Goal: Task Accomplishment & Management: Use online tool/utility

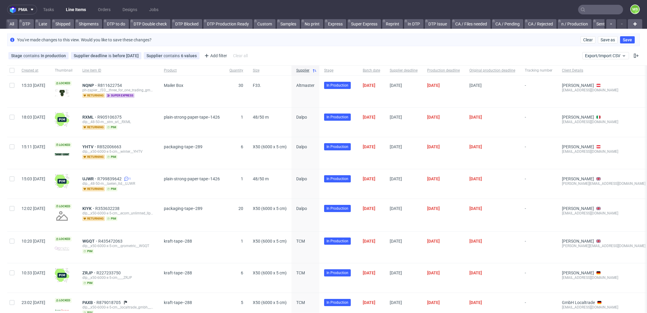
scroll to position [0, 1003]
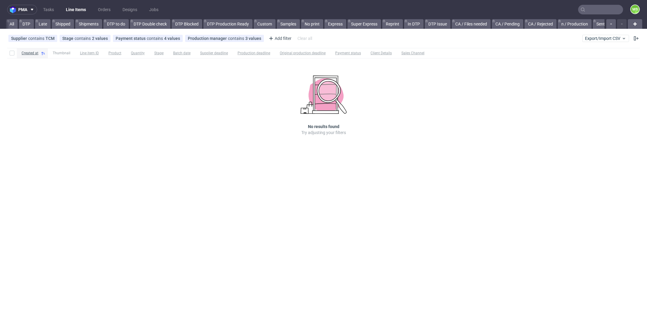
scroll to position [0, 996]
click at [612, 8] on input "text" at bounding box center [600, 10] width 45 height 10
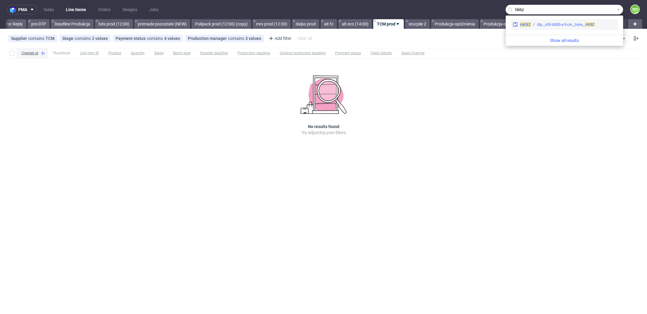
type input "hkbz"
click at [543, 28] on div "HKBZ dlp__x50-6000-x-5-cm__hare__ HKBZ" at bounding box center [564, 24] width 108 height 11
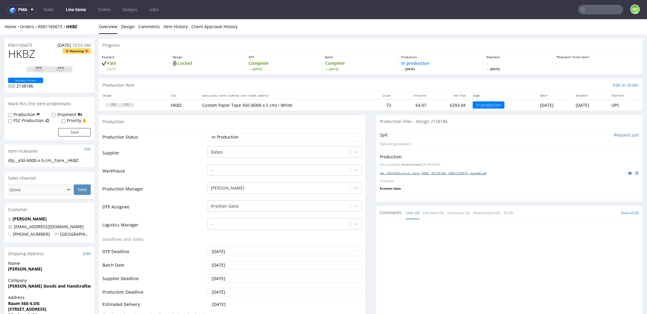
click at [418, 173] on link "dlp__x50-6000-x-5-cm__hare__HKBZ__d2138186__oR061165673__outside.pdf" at bounding box center [433, 173] width 107 height 4
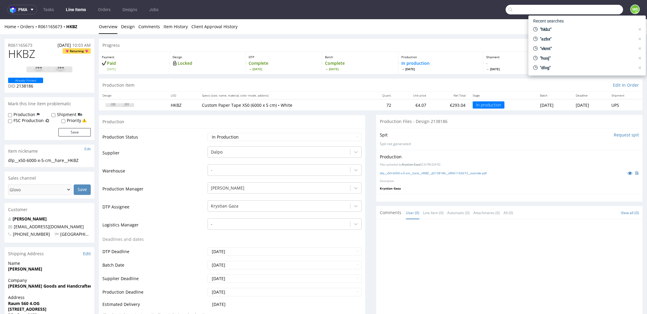
click at [583, 14] on input "text" at bounding box center [564, 10] width 117 height 10
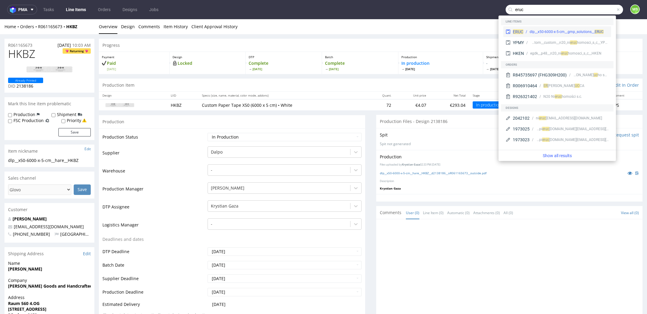
type input "eruc"
click at [567, 31] on div "dlp__x50-6000-x-5-cm__gmp_solutions__ ERUC" at bounding box center [566, 31] width 74 height 5
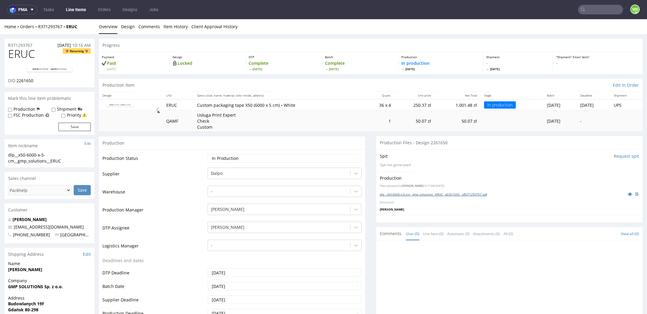
click at [401, 193] on link "dlp__x50-6000-x-5-cm__gmp_solutions__ERUC__d2261650__oR371293767.pdf" at bounding box center [433, 194] width 107 height 4
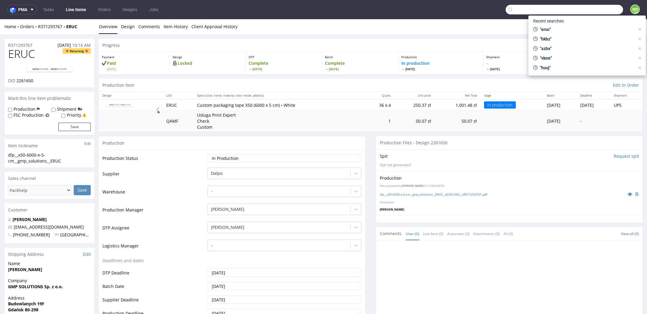
click at [600, 13] on input "text" at bounding box center [564, 10] width 117 height 10
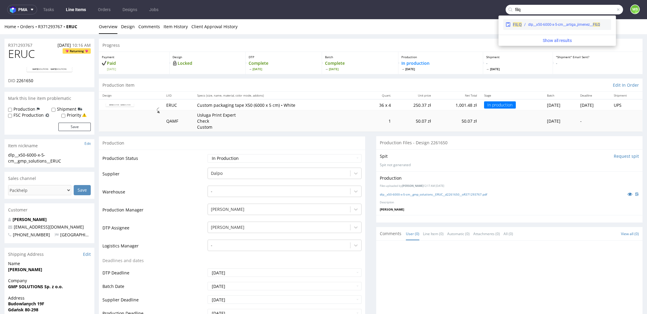
type input "filq"
click at [575, 22] on div "dlp__x50-6000-x-5-cm__artiga_jimenez__ FILQ" at bounding box center [564, 24] width 72 height 5
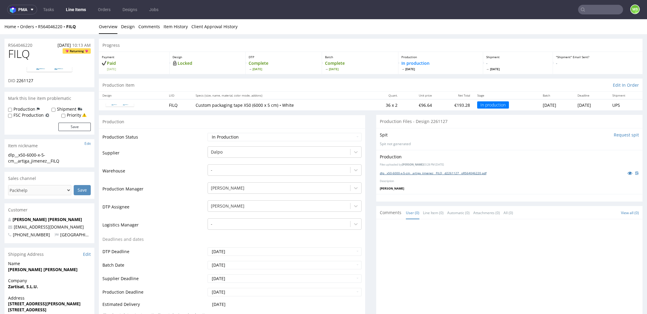
click at [426, 171] on link "dlp__x50-6000-x-5-cm__artiga_jimenez__FILQ__d2261127__oR564046220.pdf" at bounding box center [433, 173] width 107 height 4
click at [593, 9] on input "text" at bounding box center [600, 10] width 45 height 10
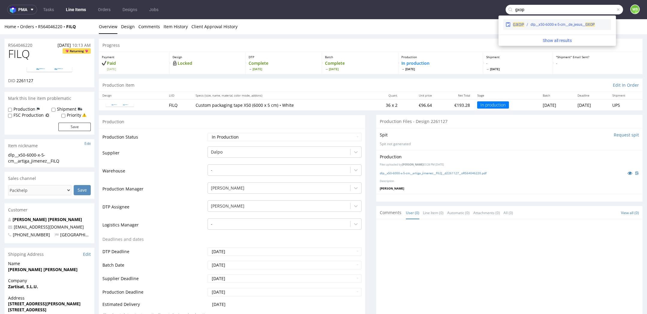
type input "gxop"
click at [568, 22] on div "dlp__x50-6000-x-5-cm__de_jesus__ GXOP" at bounding box center [562, 24] width 64 height 5
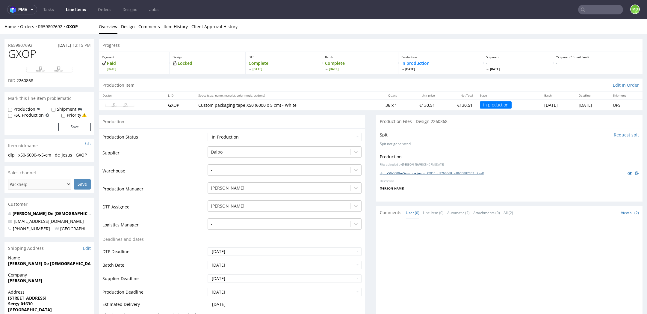
click at [427, 173] on link "dlp__x50-6000-x-5-cm__de_jesus__GXOP__d2260868__oR659807692__2.pdf" at bounding box center [432, 173] width 104 height 4
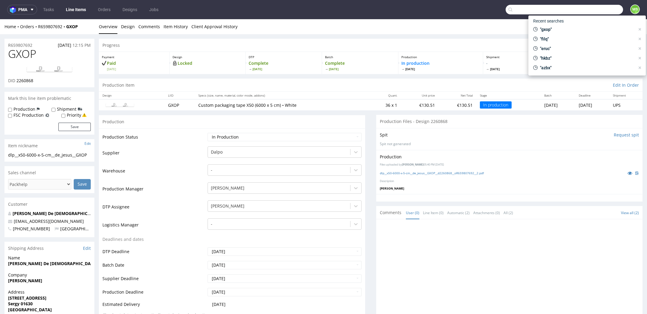
click at [585, 13] on input "text" at bounding box center [564, 10] width 117 height 10
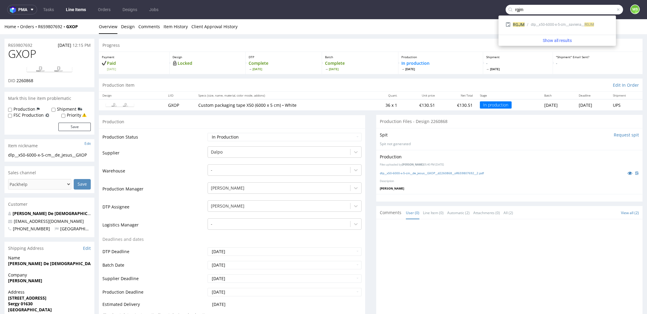
type input "rgjm"
click at [557, 25] on div "dlp__x50-6000-x-5-cm__saviena__ RGJM" at bounding box center [562, 24] width 63 height 5
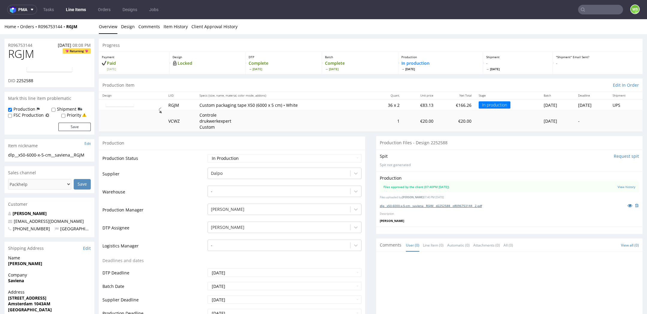
click at [422, 205] on link "dlp__x50-6000-x-5-cm__saviena__RGJM__d2252588__oR096753144__2.pdf" at bounding box center [431, 205] width 102 height 4
click at [590, 8] on input "text" at bounding box center [600, 10] width 45 height 10
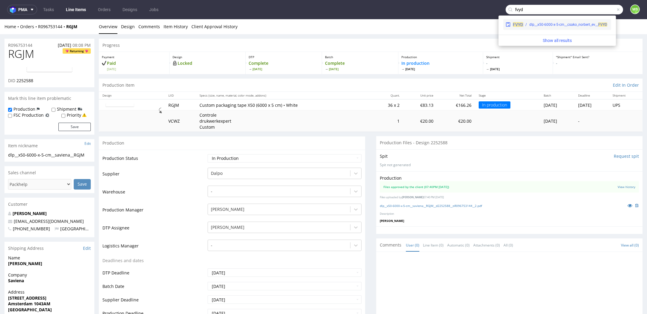
type input "fvyd"
click at [566, 22] on div "dlp__x50-6000-x-5-cm__csako_norbert_ev__ FVYD" at bounding box center [568, 24] width 78 height 5
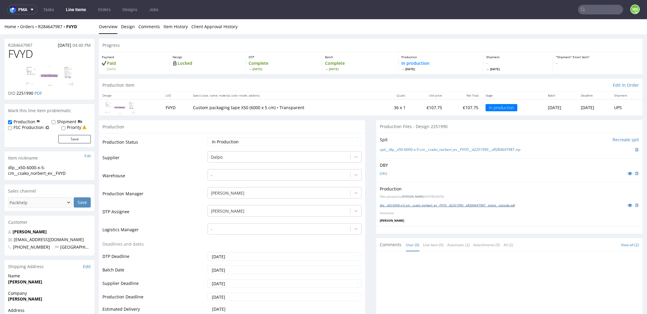
click at [415, 205] on link "dlp__x50-6000-x-5-cm__csako_norbert_ev__FVYD__d2251990__oR284647987__latest__ou…" at bounding box center [447, 205] width 135 height 4
click at [584, 15] on nav "pma Tasks Line Items Orders Designs Jobs MS" at bounding box center [323, 9] width 647 height 19
click at [589, 12] on input "text" at bounding box center [600, 10] width 45 height 10
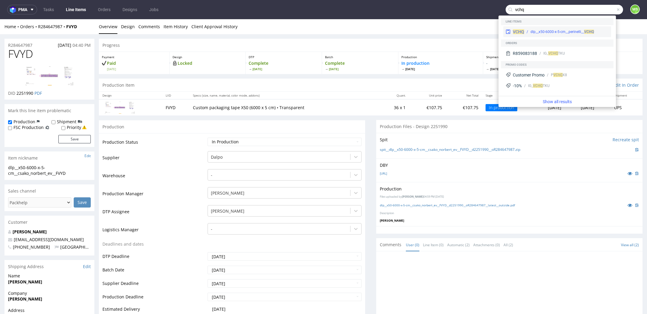
type input "vchq"
click at [565, 29] on div "dlp__x50-6000-x-5-cm__perinelli__ VCHQ" at bounding box center [561, 31] width 63 height 5
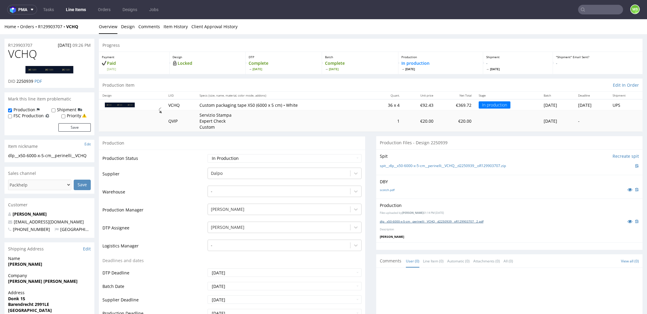
click at [410, 221] on link "dlp__x50-6000-x-5-cm__perinelli__VCHQ__d2250939__oR129903707__2.pdf" at bounding box center [432, 221] width 104 height 4
click at [333, 154] on select "Waiting for Artwork Waiting for Diecut Waiting for Mockup Waiting for DTP Waiti…" at bounding box center [285, 158] width 154 height 8
select select "dtp_ca_needed"
click at [208, 154] on select "Waiting for Artwork Waiting for Diecut Waiting for Mockup Waiting for DTP Waiti…" at bounding box center [285, 158] width 154 height 8
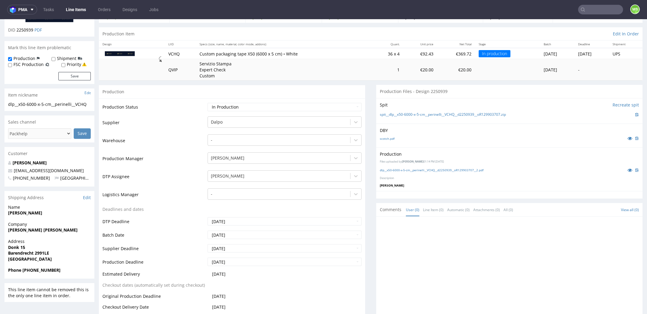
scroll to position [35, 0]
